Goal: Task Accomplishment & Management: Use online tool/utility

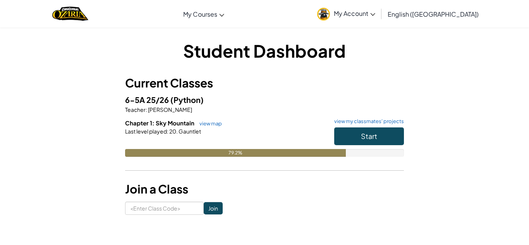
click at [379, 127] on h6 "Chapter 1: Sky Mountain view map view my classmates' projects" at bounding box center [264, 123] width 279 height 9
click at [374, 132] on span "Start" at bounding box center [369, 136] width 16 height 9
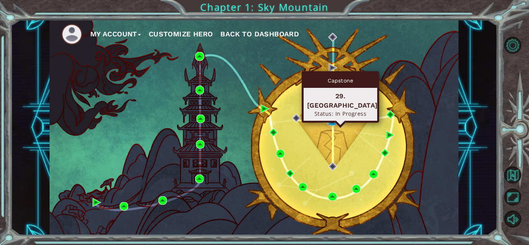
click at [333, 122] on img at bounding box center [332, 121] width 9 height 9
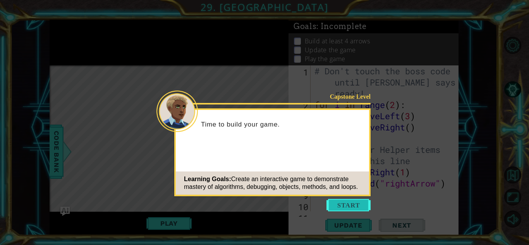
drag, startPoint x: 353, startPoint y: 196, endPoint x: 348, endPoint y: 201, distance: 6.8
click at [351, 198] on icon at bounding box center [264, 122] width 529 height 245
click at [344, 202] on button "Start" at bounding box center [348, 205] width 44 height 12
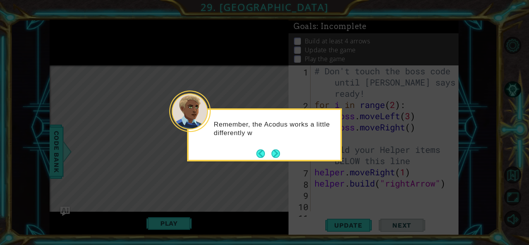
click at [281, 155] on div "Remember, the Acodus works a little differently w" at bounding box center [264, 134] width 155 height 53
click at [279, 150] on button "Next" at bounding box center [275, 153] width 14 height 14
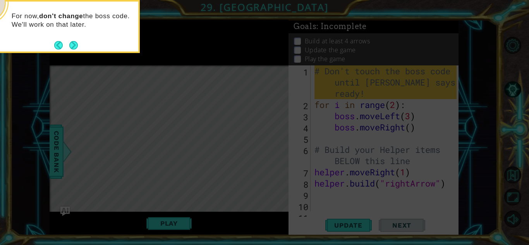
click at [71, 45] on button "Next" at bounding box center [73, 45] width 9 height 9
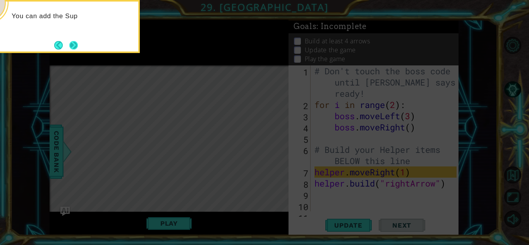
click at [76, 50] on button "Next" at bounding box center [74, 45] width 10 height 10
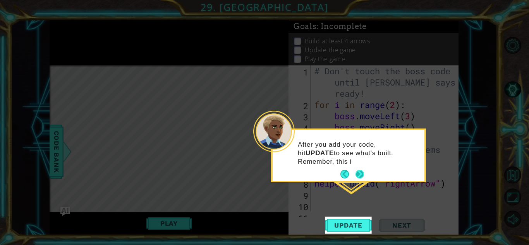
click at [359, 171] on button "Next" at bounding box center [359, 174] width 9 height 9
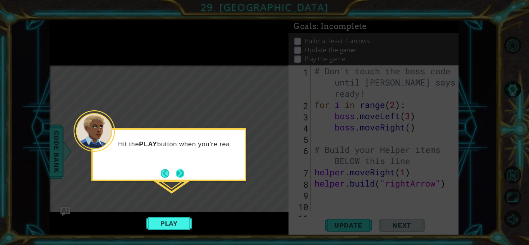
click at [176, 172] on button "Next" at bounding box center [180, 173] width 9 height 9
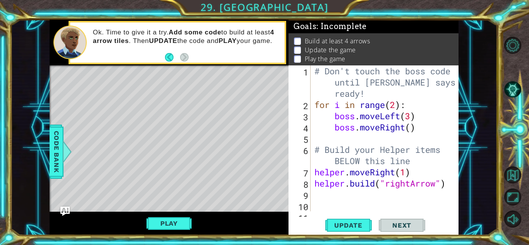
drag, startPoint x: 162, startPoint y: 230, endPoint x: 166, endPoint y: 226, distance: 6.0
click at [164, 230] on button "Play" at bounding box center [168, 223] width 45 height 15
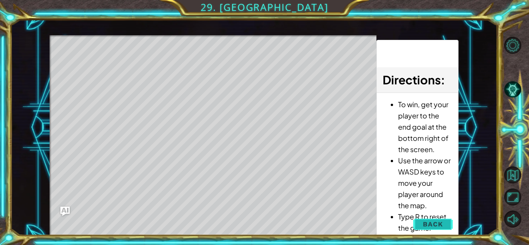
click at [444, 223] on button "Back" at bounding box center [432, 223] width 39 height 15
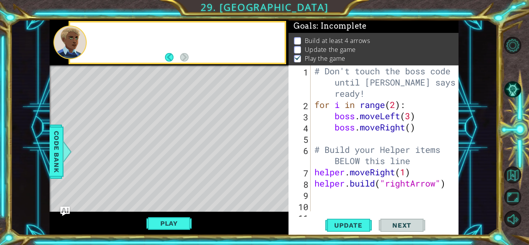
scroll to position [1, 0]
click at [316, 195] on div "# Don't touch the boss code until [PERSON_NAME] says you're ready! for i in ran…" at bounding box center [387, 160] width 148 height 191
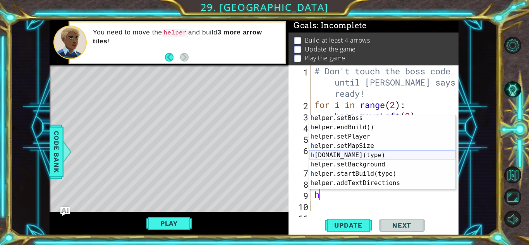
scroll to position [45, 0]
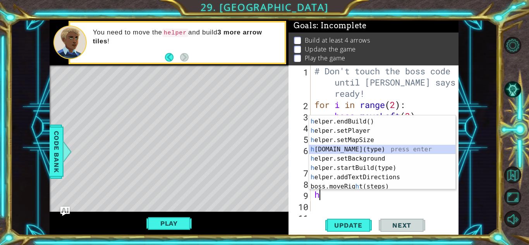
click at [334, 151] on div "h elper.setBoss press enter h elper.endBuild() press enter h elper.setPlayer pr…" at bounding box center [382, 154] width 146 height 93
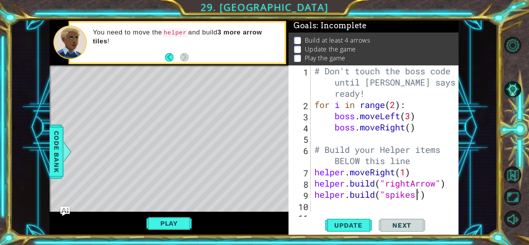
scroll to position [0, 5]
type textarea "[DOMAIN_NAME]("spikes")"
drag, startPoint x: 353, startPoint y: 226, endPoint x: 339, endPoint y: 223, distance: 13.9
click at [355, 226] on span "Update" at bounding box center [348, 225] width 44 height 8
click at [153, 231] on div "Play" at bounding box center [169, 224] width 239 height 24
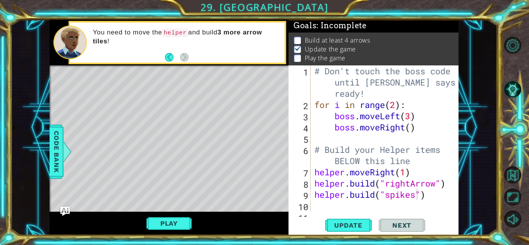
drag, startPoint x: 166, startPoint y: 223, endPoint x: 184, endPoint y: 208, distance: 23.6
click at [166, 221] on button "Play" at bounding box center [168, 223] width 45 height 15
click at [362, 228] on span "Update" at bounding box center [348, 225] width 44 height 8
click at [157, 221] on button "Play" at bounding box center [168, 223] width 45 height 15
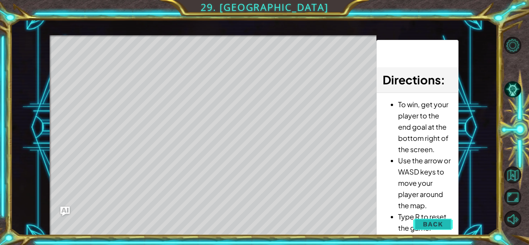
click at [420, 218] on button "Back" at bounding box center [432, 223] width 39 height 15
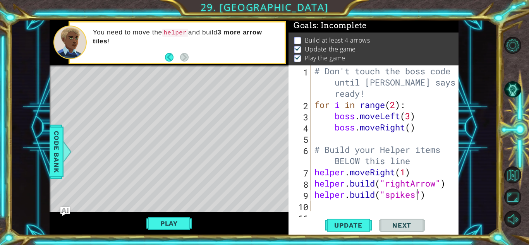
click at [307, 208] on div "10" at bounding box center [300, 206] width 21 height 11
click at [317, 206] on div "# Don't touch the boss code until [PERSON_NAME] says you're ready! for i in ran…" at bounding box center [387, 160] width 148 height 191
type textarea "h"
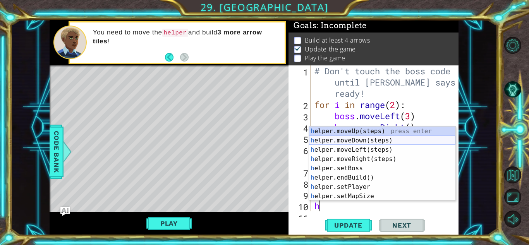
click at [367, 141] on div "h elper.moveUp(steps) press enter h elper.moveDown(steps) press enter h elper.m…" at bounding box center [382, 173] width 146 height 93
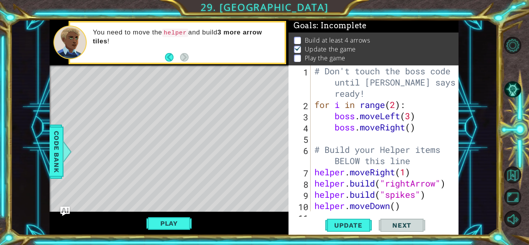
click at [396, 208] on div "# Don't touch the boss code until [PERSON_NAME] says you're ready! for i in ran…" at bounding box center [387, 160] width 148 height 191
type textarea "helper.moveDown(1)"
click at [346, 230] on button "Update" at bounding box center [348, 225] width 46 height 17
drag, startPoint x: 183, startPoint y: 220, endPoint x: 177, endPoint y: 222, distance: 7.1
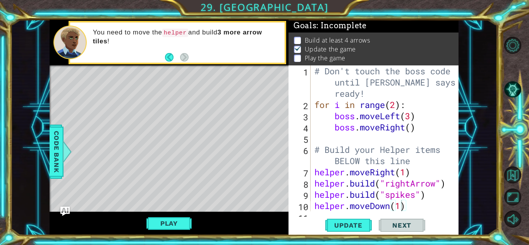
click at [184, 220] on button "Play" at bounding box center [168, 223] width 45 height 15
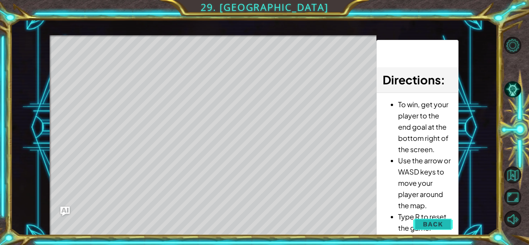
click at [440, 220] on span "Back" at bounding box center [433, 224] width 20 height 8
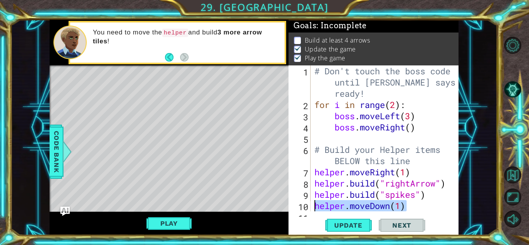
drag, startPoint x: 405, startPoint y: 205, endPoint x: 309, endPoint y: 206, distance: 96.0
click at [309, 205] on div "helper.moveDown(1) 1 2 3 4 5 6 7 8 9 10 11 # Don't touch the boss code until [P…" at bounding box center [372, 138] width 168 height 146
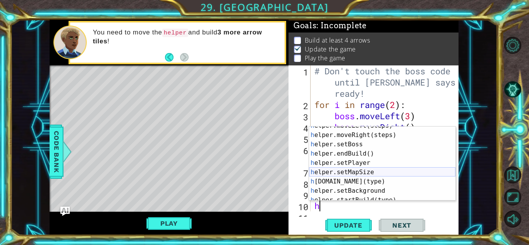
scroll to position [30, 0]
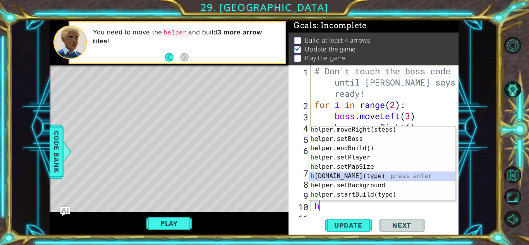
click at [333, 175] on div "h elper.moveRight(steps) press enter h elper.setBoss press enter h elper.endBui…" at bounding box center [382, 171] width 146 height 93
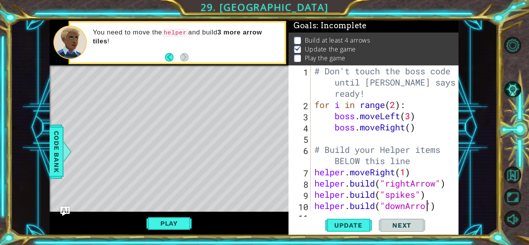
scroll to position [0, 5]
type textarea "[DOMAIN_NAME]("downArrow")"
click at [362, 227] on span "Update" at bounding box center [348, 225] width 44 height 8
click at [165, 220] on button "Play" at bounding box center [168, 223] width 45 height 15
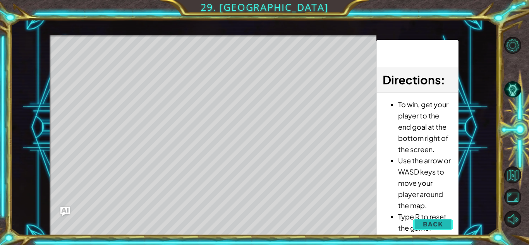
click at [415, 221] on button "Back" at bounding box center [432, 223] width 39 height 15
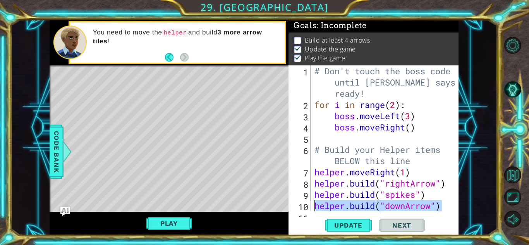
drag, startPoint x: 442, startPoint y: 206, endPoint x: 308, endPoint y: 207, distance: 134.0
click at [308, 207] on div "[DOMAIN_NAME]("downArrow") 1 2 3 4 5 6 7 8 9 10 11 # Don't touch the boss code …" at bounding box center [372, 138] width 168 height 146
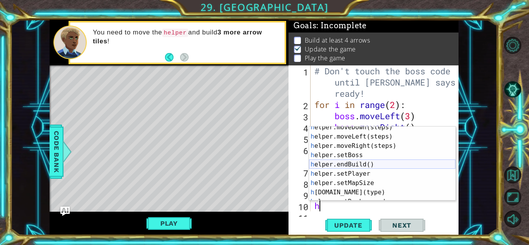
scroll to position [13, 0]
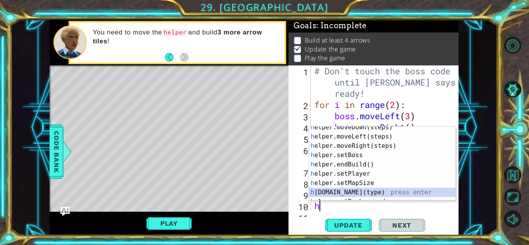
click at [358, 196] on div "h elper.moveDown(steps) press enter h elper.moveLeft(steps) press enter h elper…" at bounding box center [382, 169] width 146 height 93
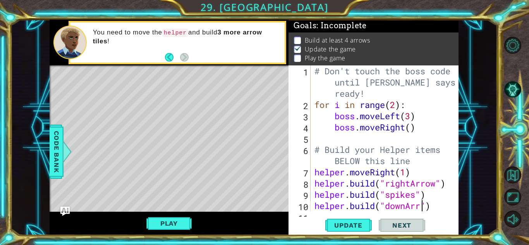
scroll to position [0, 5]
type textarea "[DOMAIN_NAME]("downArrow")"
click at [347, 227] on span "Update" at bounding box center [348, 225] width 44 height 8
click at [183, 218] on button "Play" at bounding box center [168, 223] width 45 height 15
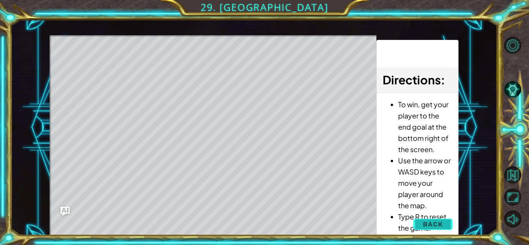
click at [427, 218] on button "Back" at bounding box center [432, 223] width 39 height 15
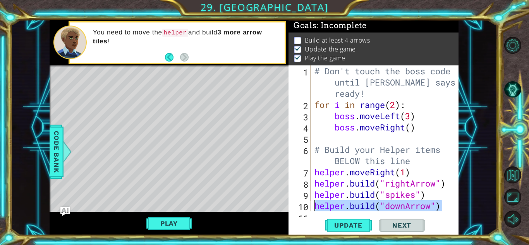
drag, startPoint x: 443, startPoint y: 204, endPoint x: 311, endPoint y: 214, distance: 132.4
click at [313, 211] on div "[DOMAIN_NAME]("downArrow") 1 2 3 4 5 6 7 8 9 10 11 # Don't touch the boss code …" at bounding box center [373, 150] width 170 height 170
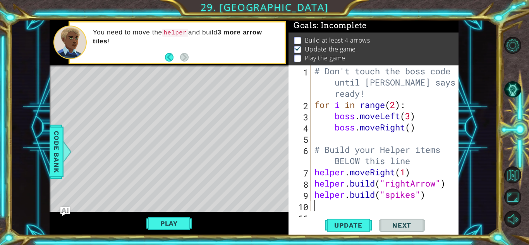
scroll to position [0, 0]
drag, startPoint x: 331, startPoint y: 223, endPoint x: 278, endPoint y: 215, distance: 54.3
click at [331, 222] on span "Update" at bounding box center [348, 225] width 44 height 8
click at [156, 220] on button "Play" at bounding box center [168, 223] width 45 height 15
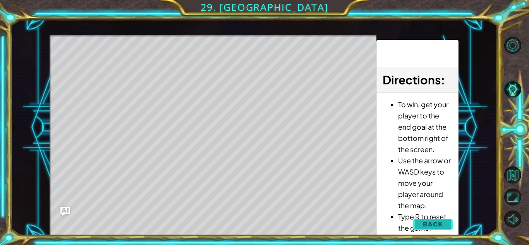
click at [441, 230] on button "Back" at bounding box center [432, 223] width 39 height 15
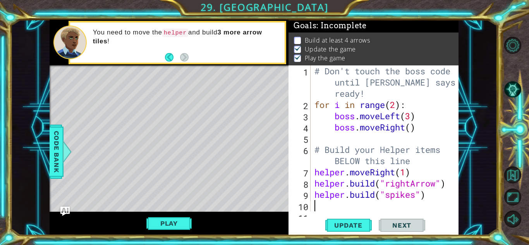
click at [315, 206] on div "# Don't touch the boss code until [PERSON_NAME] says you're ready! for i in ran…" at bounding box center [387, 160] width 148 height 191
type textarea "h"
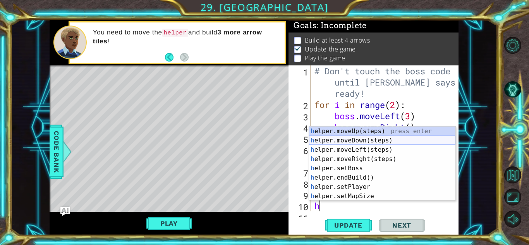
click at [351, 139] on div "h elper.moveUp(steps) press enter h elper.moveDown(steps) press enter h elper.m…" at bounding box center [382, 173] width 146 height 93
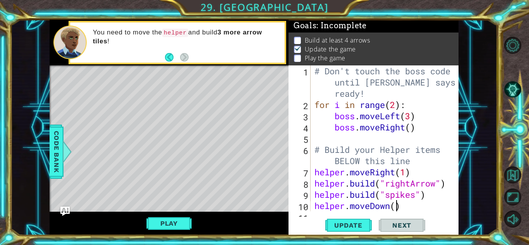
click at [396, 208] on div "# Don't touch the boss code until [PERSON_NAME] says you're ready! for i in ran…" at bounding box center [387, 160] width 148 height 191
type textarea "helper.moveDown(1)"
drag, startPoint x: 350, startPoint y: 225, endPoint x: 319, endPoint y: 214, distance: 33.4
click at [351, 223] on span "Update" at bounding box center [348, 225] width 44 height 8
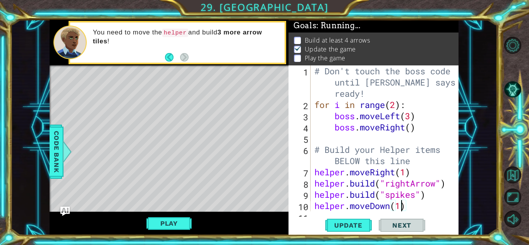
drag, startPoint x: 177, startPoint y: 220, endPoint x: 183, endPoint y: 224, distance: 7.5
click at [178, 221] on button "Play" at bounding box center [168, 223] width 45 height 15
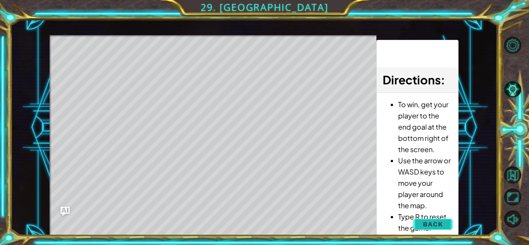
click at [439, 218] on button "Back" at bounding box center [432, 223] width 39 height 15
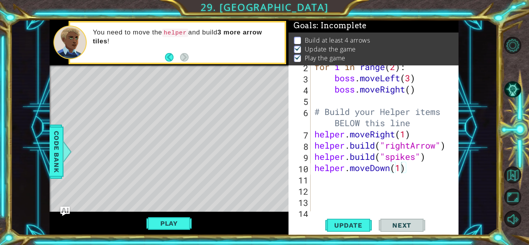
scroll to position [0, 0]
click at [317, 180] on div "for i in range ( 2 ) : boss . moveLeft ( 3 ) boss . moveRight ( ) # Build your …" at bounding box center [387, 145] width 148 height 168
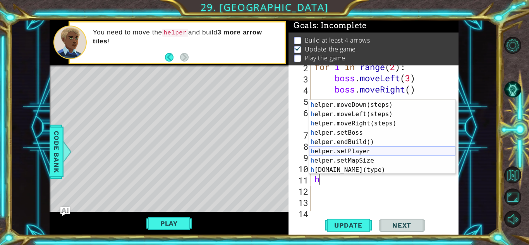
scroll to position [13, 0]
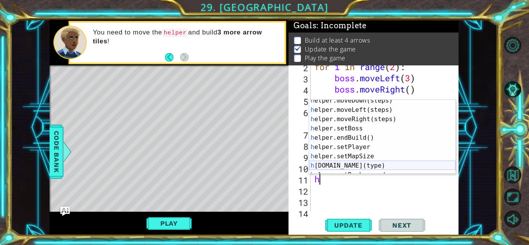
click at [367, 165] on div "h elper.moveDown(steps) press enter h elper.moveLeft(steps) press enter h elper…" at bounding box center [382, 142] width 146 height 93
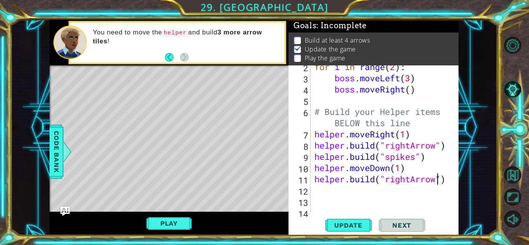
scroll to position [0, 5]
drag, startPoint x: 360, startPoint y: 224, endPoint x: 348, endPoint y: 238, distance: 18.1
click at [361, 226] on span "Update" at bounding box center [348, 225] width 44 height 8
click at [174, 225] on button "Play" at bounding box center [168, 223] width 45 height 15
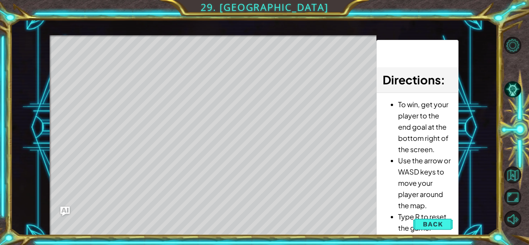
click at [418, 223] on button "Back" at bounding box center [432, 223] width 39 height 15
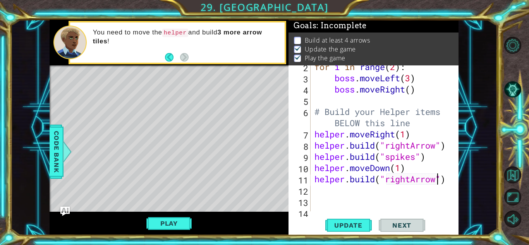
click at [436, 179] on div "for i in range ( 2 ) : boss . moveLeft ( 3 ) boss . moveRight ( ) # Build your …" at bounding box center [387, 145] width 148 height 168
type textarea "[DOMAIN_NAME]("downArrow")"
click at [352, 228] on span "Update" at bounding box center [348, 225] width 44 height 8
click at [173, 220] on button "Play" at bounding box center [168, 223] width 45 height 15
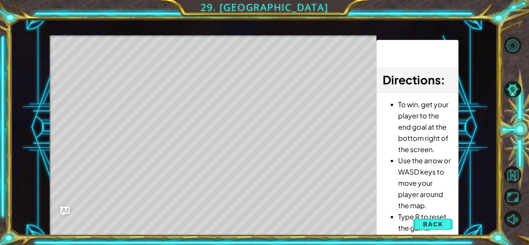
click at [430, 219] on button "Back" at bounding box center [432, 223] width 39 height 15
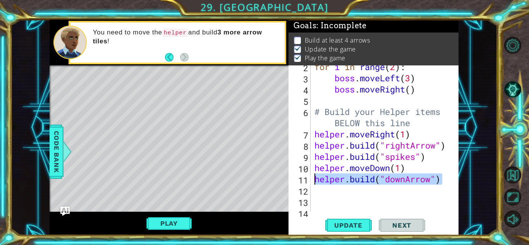
drag, startPoint x: 448, startPoint y: 182, endPoint x: 309, endPoint y: 182, distance: 139.0
click at [311, 182] on div "[DOMAIN_NAME]("downArrow") 2 3 4 5 6 7 8 9 10 11 12 13 14 15 for i in range ( 2…" at bounding box center [372, 138] width 168 height 146
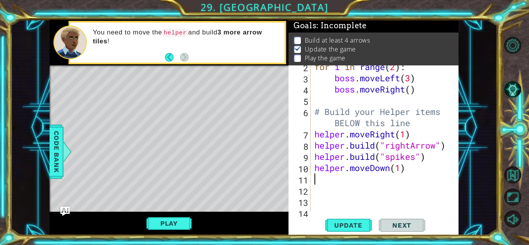
scroll to position [0, 0]
drag, startPoint x: 333, startPoint y: 220, endPoint x: 293, endPoint y: 225, distance: 40.1
click at [332, 221] on button "Update" at bounding box center [348, 225] width 46 height 17
click at [173, 226] on button "Play" at bounding box center [168, 223] width 45 height 15
click at [315, 181] on div "for i in range ( 2 ) : boss . moveLeft ( 3 ) boss . moveRight ( ) # Build your …" at bounding box center [387, 145] width 148 height 168
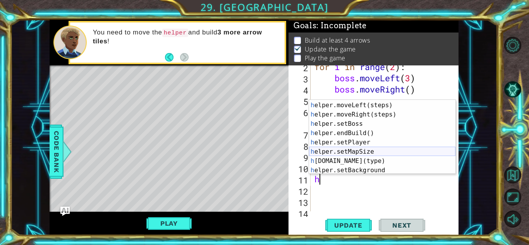
scroll to position [18, 0]
click at [350, 160] on div "h elper.moveDown(steps) press enter h elper.moveLeft(steps) press enter h elper…" at bounding box center [382, 137] width 146 height 93
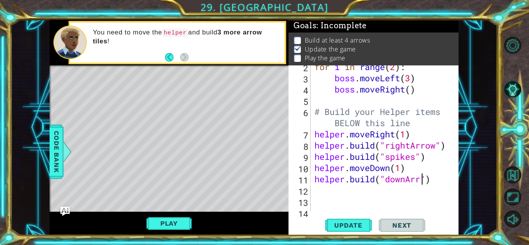
scroll to position [0, 5]
type textarea "[DOMAIN_NAME]("downArrow")"
click at [334, 221] on button "Update" at bounding box center [348, 225] width 46 height 17
click at [169, 230] on button "Play" at bounding box center [168, 223] width 45 height 15
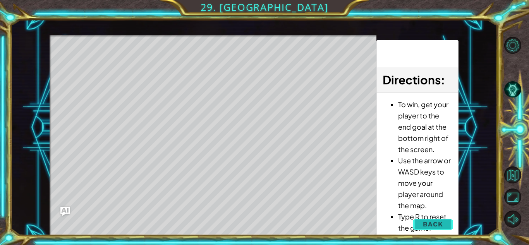
click at [437, 220] on button "Back" at bounding box center [432, 223] width 39 height 15
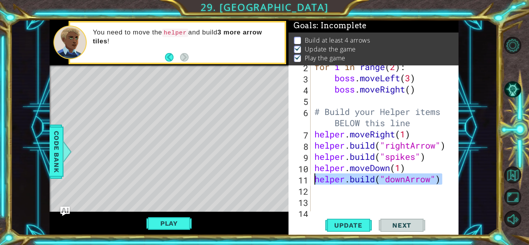
drag, startPoint x: 442, startPoint y: 180, endPoint x: 315, endPoint y: 183, distance: 126.6
click at [315, 183] on div "for i in range ( 2 ) : boss . moveLeft ( 3 ) boss . moveRight ( ) # Build your …" at bounding box center [387, 145] width 148 height 168
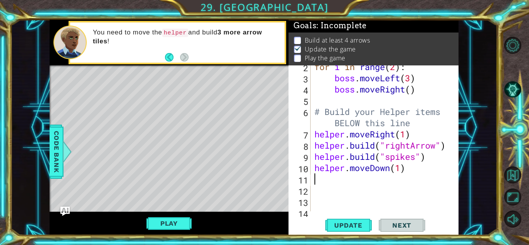
scroll to position [0, 0]
drag, startPoint x: 398, startPoint y: 167, endPoint x: 350, endPoint y: 172, distance: 48.3
click at [350, 172] on div "for i in range ( 2 ) : boss . moveLeft ( 3 ) boss . moveRight ( ) # Build your …" at bounding box center [387, 145] width 148 height 168
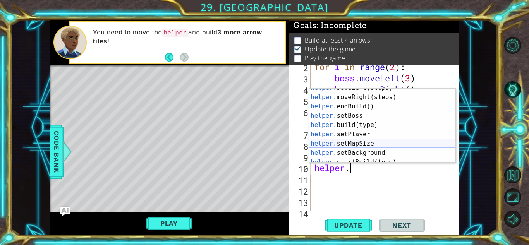
scroll to position [37, 0]
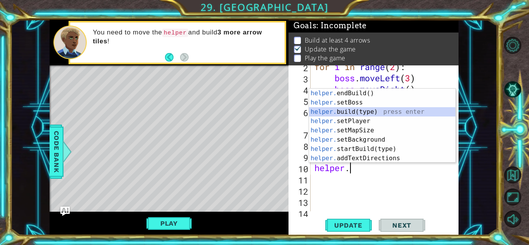
click at [361, 114] on div "helper. endBuild() press enter helper. setBoss press enter helper. build(type) …" at bounding box center [382, 135] width 146 height 93
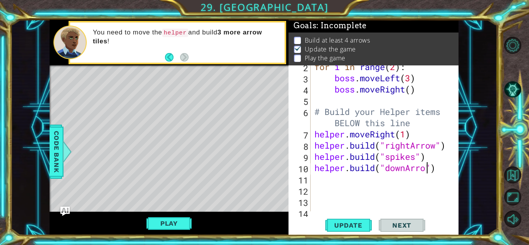
scroll to position [0, 5]
type textarea "[DOMAIN_NAME]("downArrow")"
drag, startPoint x: 358, startPoint y: 221, endPoint x: 351, endPoint y: 218, distance: 8.0
click at [357, 221] on span "Update" at bounding box center [348, 225] width 44 height 8
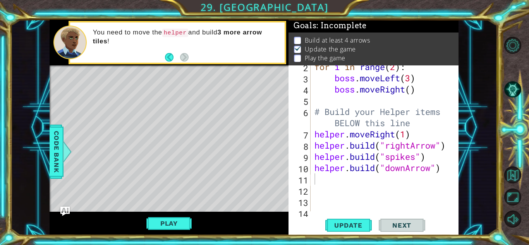
drag, startPoint x: 184, startPoint y: 225, endPoint x: 193, endPoint y: 227, distance: 9.5
click at [186, 228] on button "Play" at bounding box center [168, 223] width 45 height 15
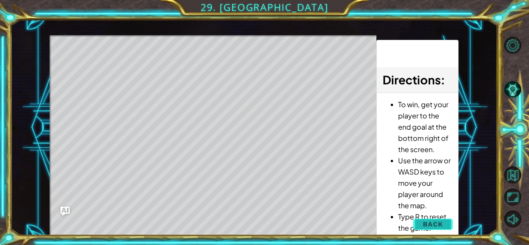
click at [443, 223] on button "Back" at bounding box center [432, 223] width 39 height 15
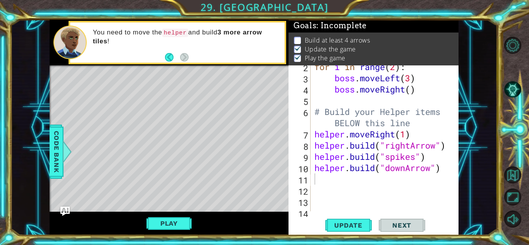
type textarea "[DOMAIN_NAME]("downArrow")"
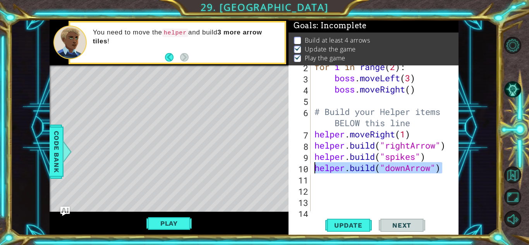
drag, startPoint x: 441, startPoint y: 167, endPoint x: 314, endPoint y: 168, distance: 127.0
click at [314, 168] on div "for i in range ( 2 ) : boss . moveLeft ( 3 ) boss . moveRight ( ) # Build your …" at bounding box center [387, 145] width 148 height 168
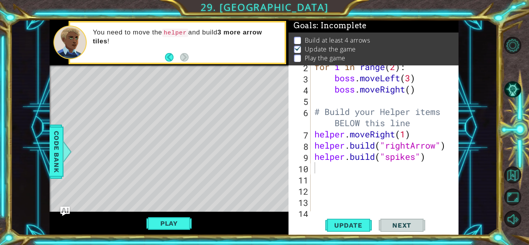
click at [524, 19] on div "1 ההההההההההההההההההההההההההההההההההההההההההההההההההההההההההההההההההההההההההההה…" at bounding box center [264, 122] width 529 height 245
type textarea "[DOMAIN_NAME]("spikes")"
drag, startPoint x: 430, startPoint y: 154, endPoint x: 321, endPoint y: 159, distance: 109.3
click at [312, 157] on div "[DOMAIN_NAME]("spikes") 2 3 4 5 6 7 8 9 10 11 12 13 14 15 for i in range ( 2 ) …" at bounding box center [372, 138] width 168 height 146
type textarea "h"
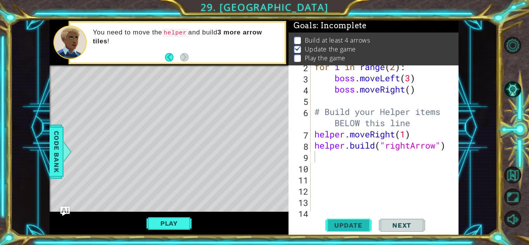
click at [365, 226] on span "Update" at bounding box center [348, 225] width 44 height 8
click at [181, 223] on button "Play" at bounding box center [168, 223] width 45 height 15
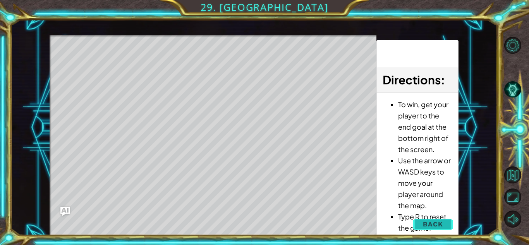
click at [424, 222] on span "Back" at bounding box center [433, 224] width 20 height 8
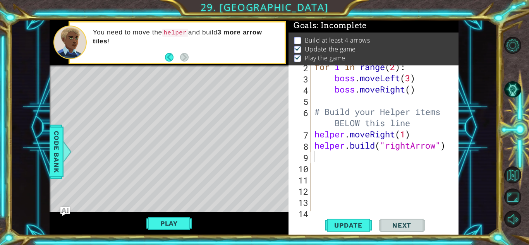
click at [313, 152] on div "for i in range ( 2 ) : boss . moveLeft ( 3 ) boss . moveRight ( ) # Build your …" at bounding box center [387, 145] width 148 height 168
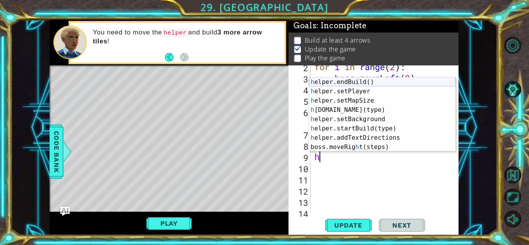
scroll to position [56, 0]
click at [349, 109] on div "h elper.endBuild() press enter h elper.setPlayer press enter h elper.setMapSize…" at bounding box center [382, 123] width 146 height 93
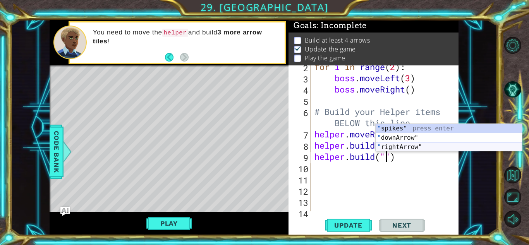
click at [426, 149] on div "" spikes" press enter " downArrow" press enter " rightArrow" press enter" at bounding box center [449, 147] width 146 height 46
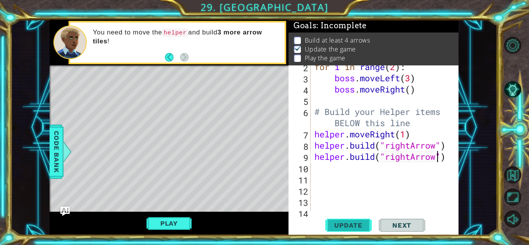
type textarea "[DOMAIN_NAME]("rightArrow")"
click at [341, 226] on span "Update" at bounding box center [348, 225] width 44 height 8
click at [185, 224] on button "Play" at bounding box center [168, 223] width 45 height 15
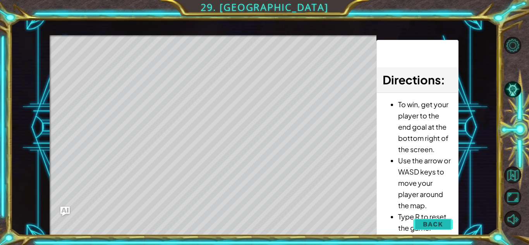
click at [437, 225] on span "Back" at bounding box center [433, 224] width 20 height 8
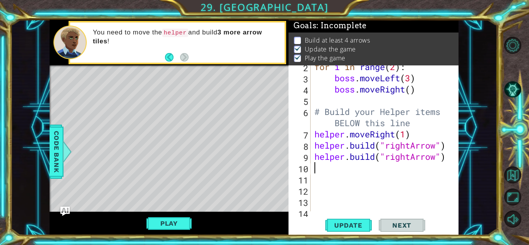
click at [313, 169] on div "for i in range ( 2 ) : boss . moveLeft ( 3 ) boss . moveRight ( ) # Build your …" at bounding box center [387, 145] width 148 height 168
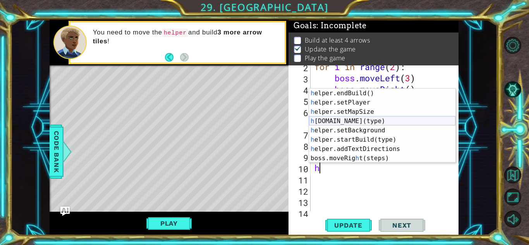
click at [359, 118] on div "h elper.endBuild() press enter h elper.setPlayer press enter h elper.setMapSize…" at bounding box center [382, 135] width 146 height 93
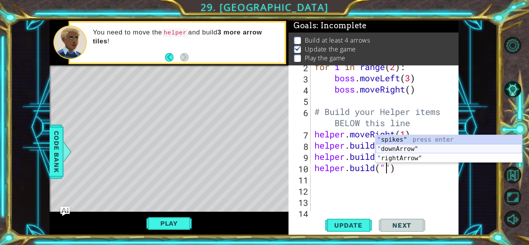
click at [392, 149] on div "" spikes" press enter " downArrow" press enter " rightArrow" press enter" at bounding box center [449, 158] width 146 height 46
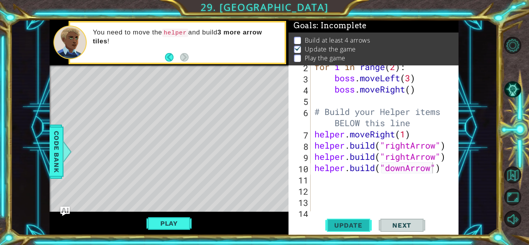
click at [356, 229] on button "Update" at bounding box center [348, 225] width 46 height 17
click at [185, 226] on button "Play" at bounding box center [168, 223] width 45 height 15
click at [168, 223] on button "Play" at bounding box center [168, 223] width 45 height 15
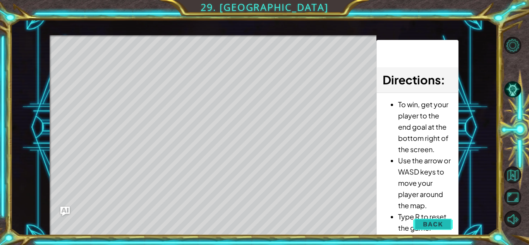
click at [432, 221] on span "Back" at bounding box center [433, 224] width 20 height 8
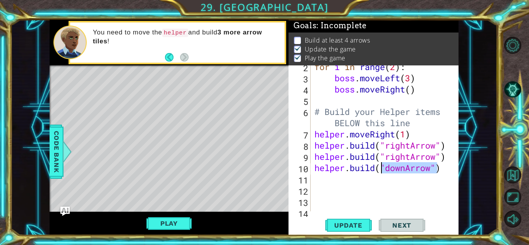
drag, startPoint x: 439, startPoint y: 168, endPoint x: 364, endPoint y: 156, distance: 76.8
click at [364, 156] on div "for i in range ( 2 ) : boss . moveLeft ( 3 ) boss . moveRight ( ) # Build your …" at bounding box center [387, 145] width 148 height 168
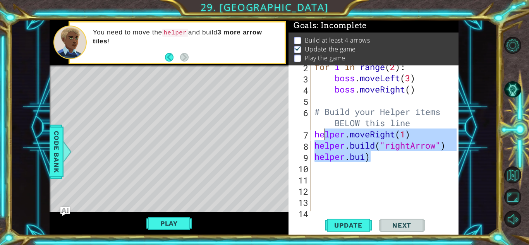
drag, startPoint x: 371, startPoint y: 159, endPoint x: 321, endPoint y: 134, distance: 55.4
click at [321, 134] on div "for i in range ( 2 ) : boss . moveLeft ( 3 ) boss . moveRight ( ) # Build your …" at bounding box center [387, 145] width 148 height 168
type textarea "h"
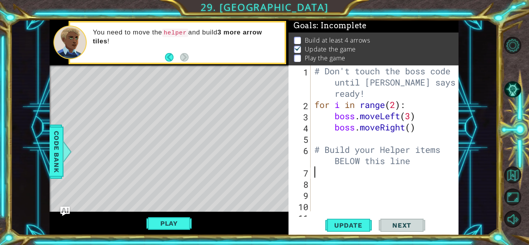
scroll to position [0, 0]
click at [344, 225] on span "Update" at bounding box center [348, 225] width 44 height 8
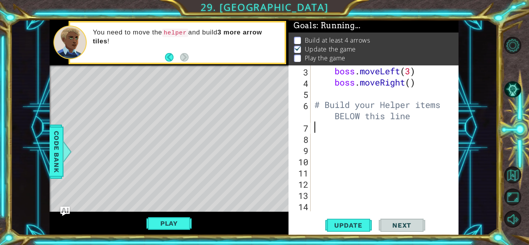
scroll to position [45, 0]
click at [327, 204] on div "boss . moveLeft ( 3 ) boss . moveRight ( ) # Build your Helper items BELOW this…" at bounding box center [387, 149] width 148 height 168
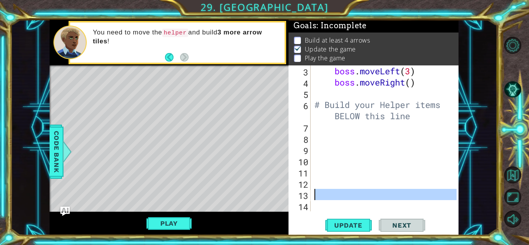
drag, startPoint x: 326, startPoint y: 203, endPoint x: 322, endPoint y: 196, distance: 7.8
click at [322, 196] on div "boss . moveLeft ( 3 ) boss . moveRight ( ) # Build your Helper items BELOW this…" at bounding box center [387, 149] width 148 height 168
click at [323, 199] on div "boss . moveLeft ( 3 ) boss . moveRight ( ) # Build your Helper items BELOW this…" at bounding box center [385, 138] width 144 height 146
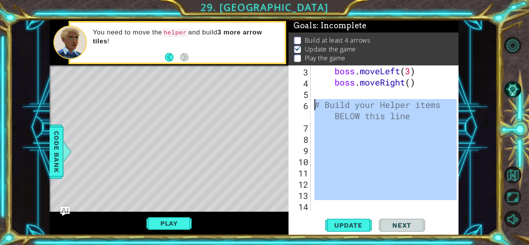
drag, startPoint x: 326, startPoint y: 207, endPoint x: 301, endPoint y: 108, distance: 101.8
click at [301, 108] on div "3 4 5 6 7 8 9 10 11 12 13 14 boss . moveLeft ( 3 ) boss . moveRight ( ) # Build…" at bounding box center [372, 138] width 168 height 146
type textarea "# Build your Helper items BELOW this line"
